Goal: Information Seeking & Learning: Learn about a topic

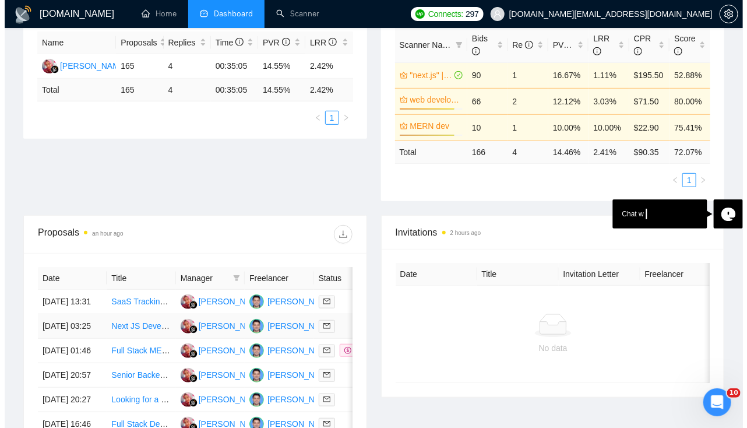
scroll to position [245, 0]
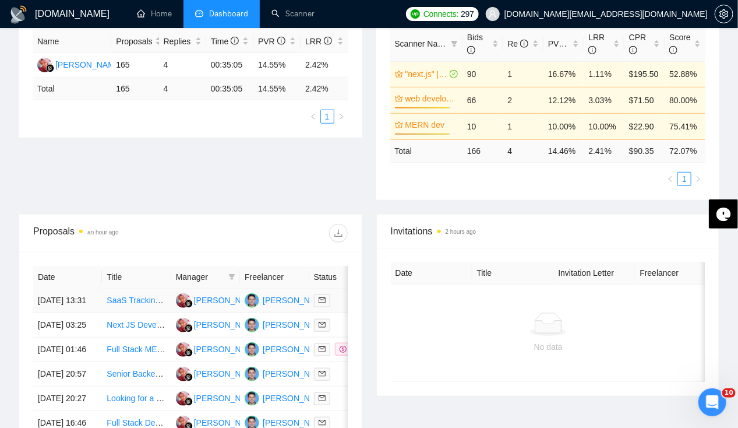
click at [51, 289] on td "04 Sep, 2025 13:31" at bounding box center [67, 301] width 69 height 24
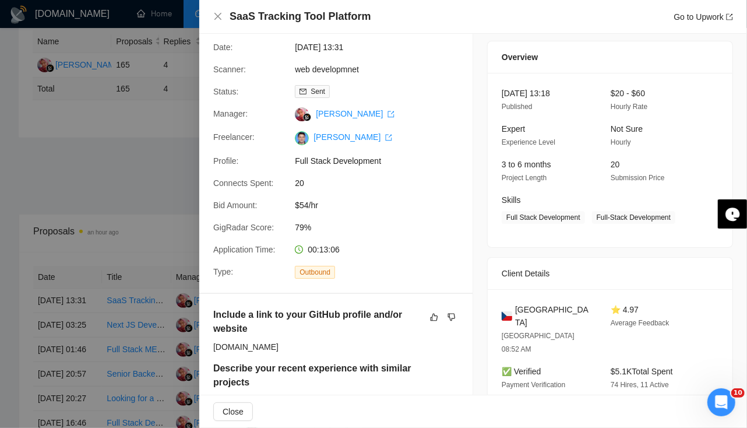
scroll to position [0, 0]
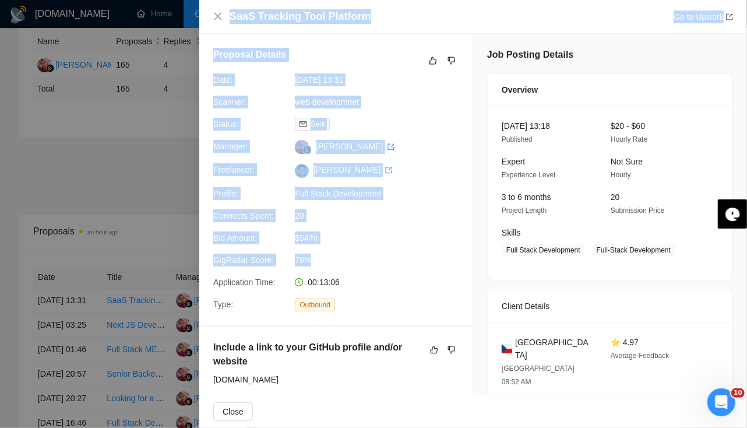
drag, startPoint x: 231, startPoint y: 17, endPoint x: 381, endPoint y: 245, distance: 272.6
click at [381, 245] on div "SaaS Tracking Tool Platform Go to Upwork Proposal Details Date: 04 Sep, 2025 13…" at bounding box center [473, 214] width 548 height 428
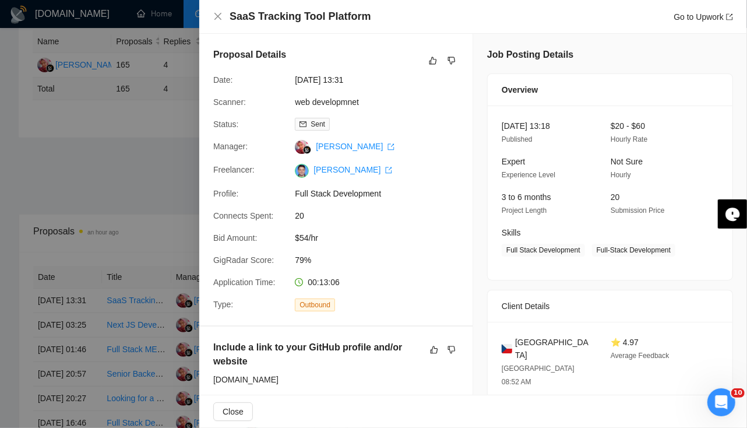
drag, startPoint x: 381, startPoint y: 245, endPoint x: 479, endPoint y: 296, distance: 110.5
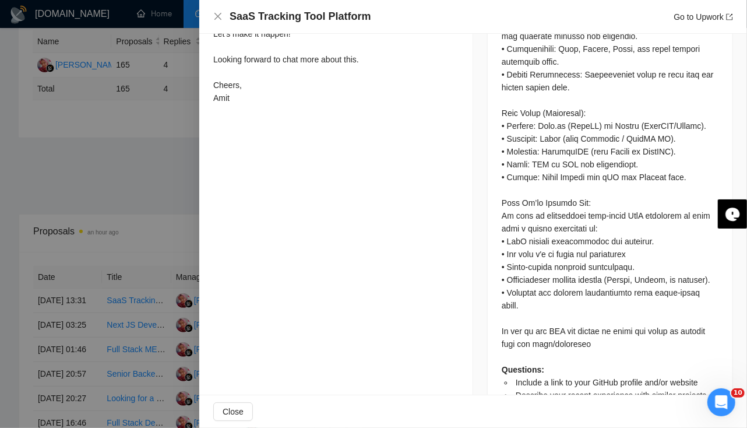
scroll to position [701, 0]
drag, startPoint x: 515, startPoint y: 353, endPoint x: 607, endPoint y: 351, distance: 92.1
click at [607, 391] on span "Describe your recent experience with similar projects" at bounding box center [611, 395] width 191 height 9
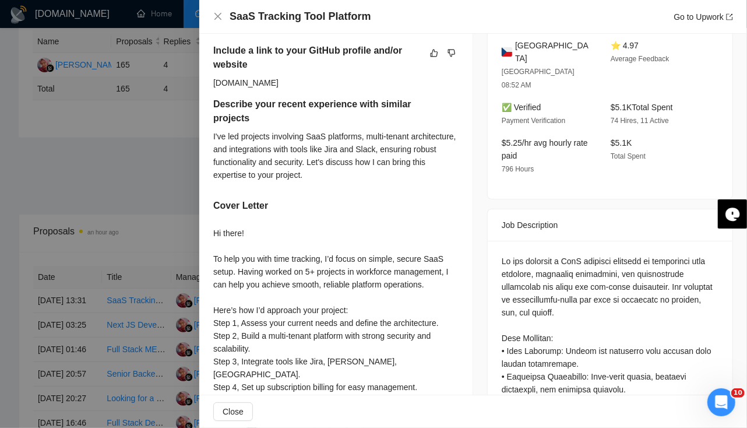
scroll to position [297, 0]
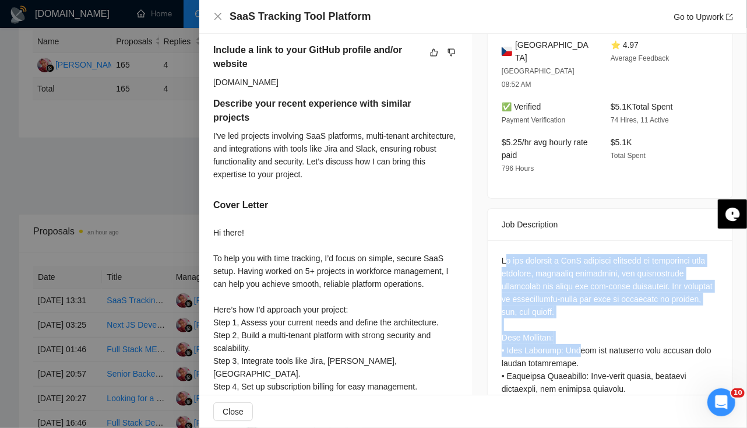
drag, startPoint x: 502, startPoint y: 234, endPoint x: 568, endPoint y: 325, distance: 111.8
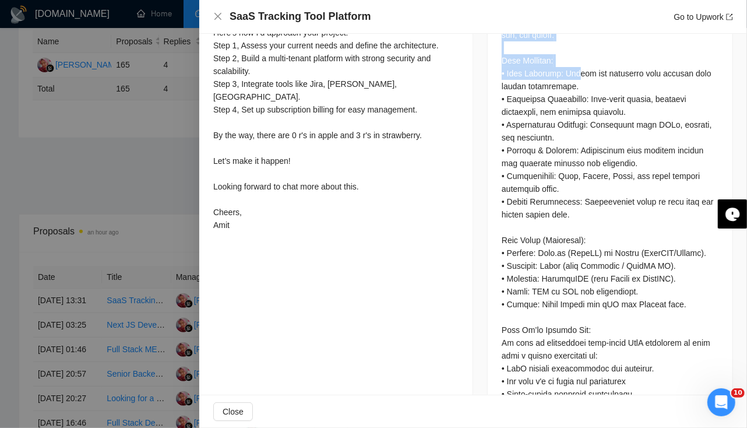
scroll to position [575, 0]
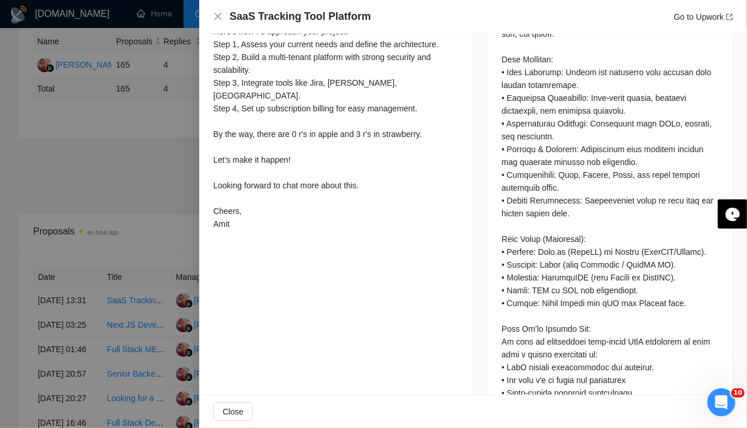
drag, startPoint x: 500, startPoint y: 313, endPoint x: 529, endPoint y: 311, distance: 29.2
click at [529, 311] on div "Questions: Include a link to your GitHub profile and/or website Describe your r…" at bounding box center [610, 251] width 217 height 551
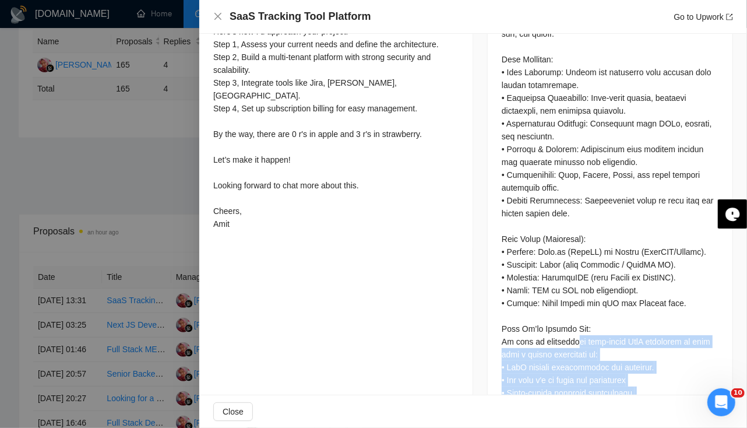
drag, startPoint x: 529, startPoint y: 311, endPoint x: 671, endPoint y: 373, distance: 155.1
click at [671, 373] on div "Questions: Include a link to your GitHub profile and/or website Describe your r…" at bounding box center [610, 251] width 217 height 551
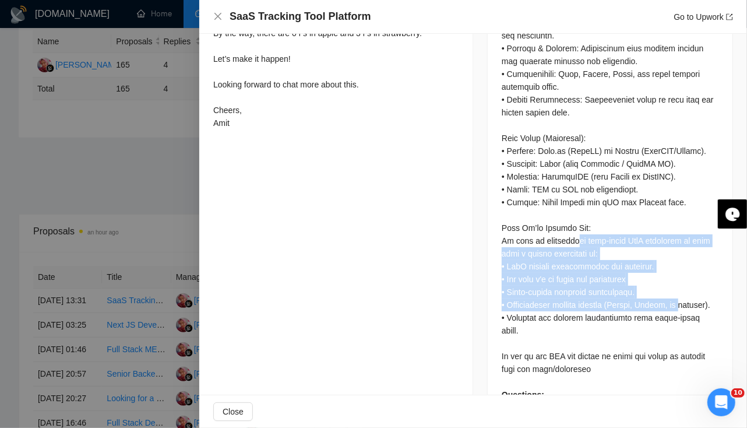
scroll to position [682, 0]
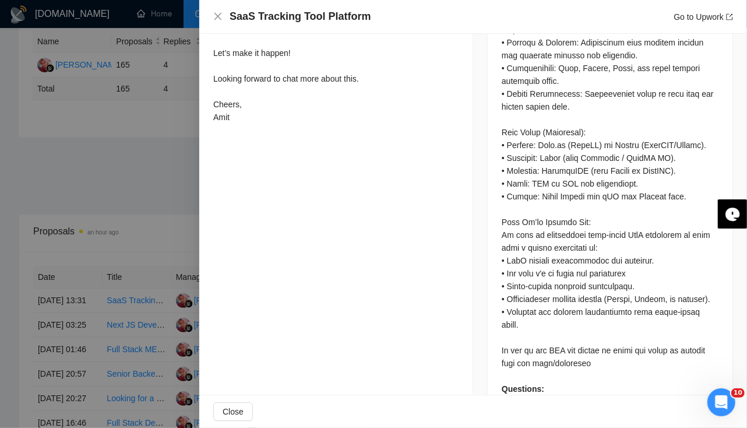
drag, startPoint x: 671, startPoint y: 373, endPoint x: 586, endPoint y: 379, distance: 85.9
click at [586, 379] on div "Questions: Include a link to your GitHub profile and/or website Describe your r…" at bounding box center [610, 149] width 245 height 588
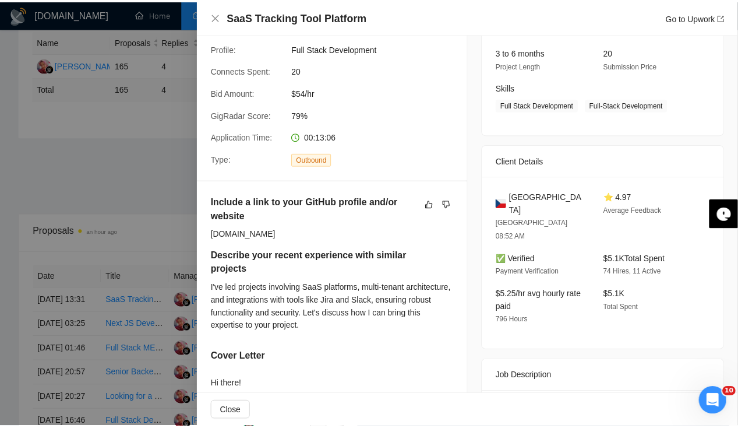
scroll to position [0, 0]
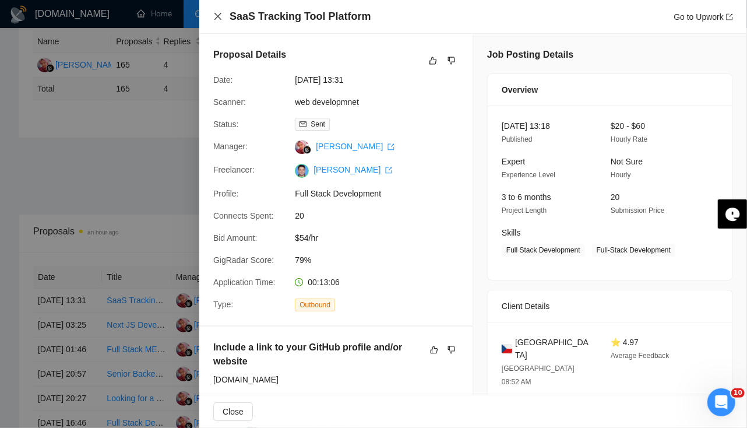
click at [218, 20] on icon "close" at bounding box center [217, 16] width 9 height 9
